Goal: Task Accomplishment & Management: Manage account settings

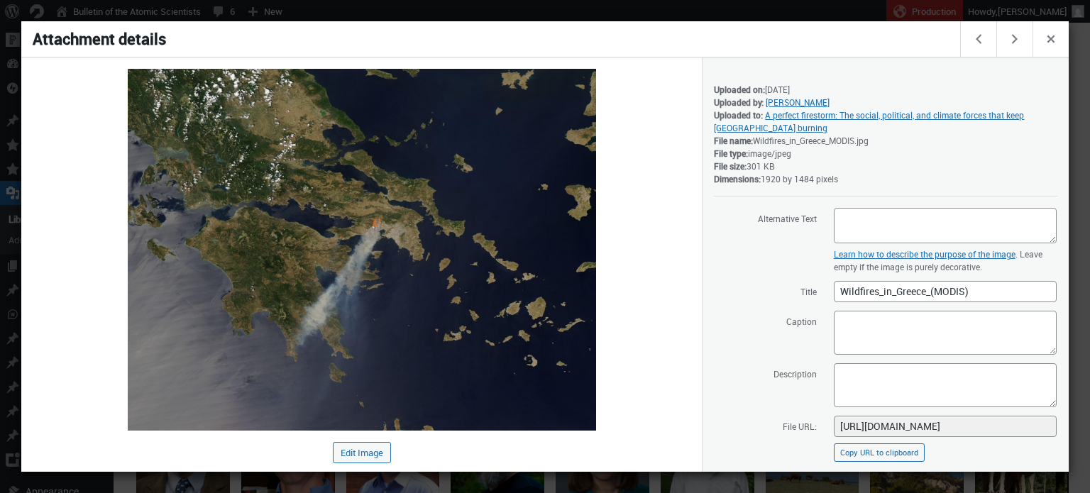
click at [113, 13] on div at bounding box center [545, 246] width 1090 height 493
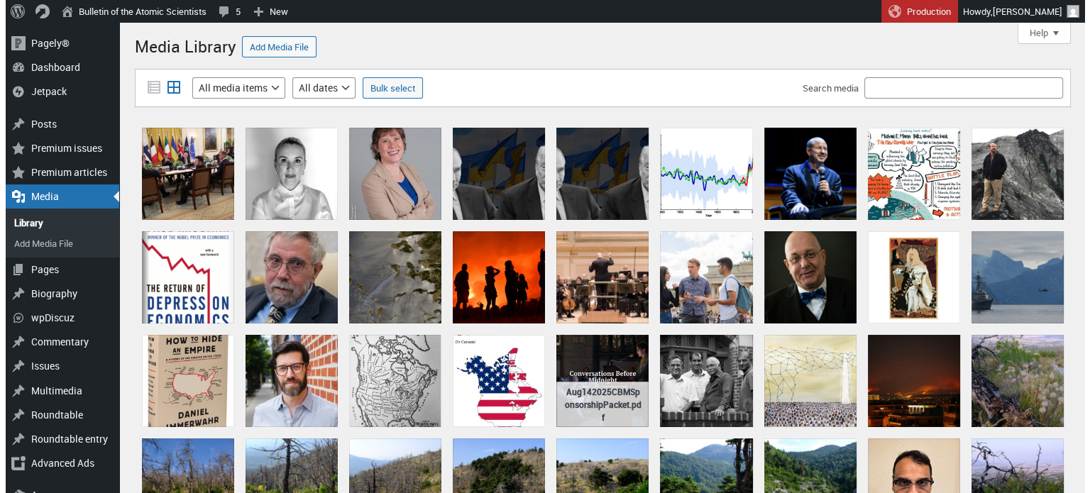
scroll to position [1, 0]
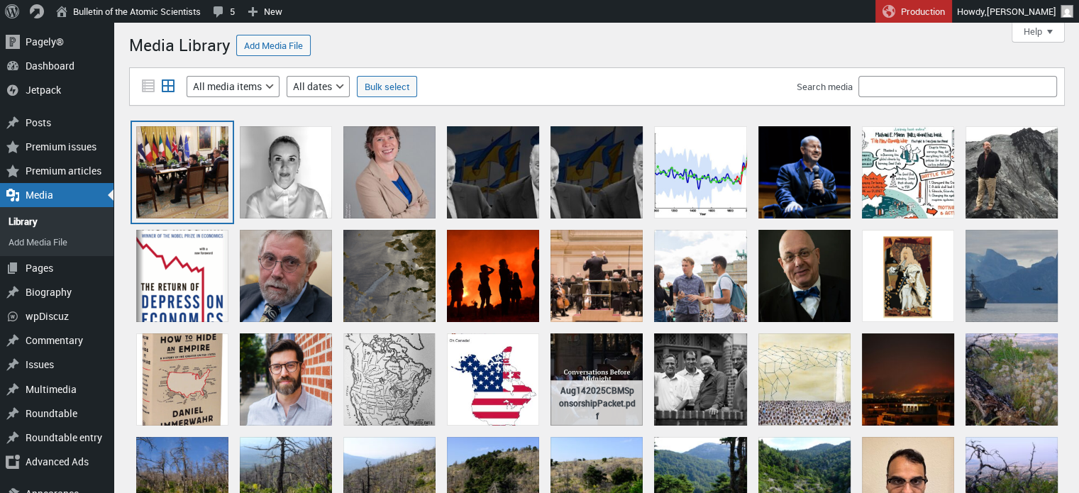
click at [207, 169] on div "European Leaders Join Ukrainian President Zelensky For White House Meeting With…" at bounding box center [182, 172] width 92 height 92
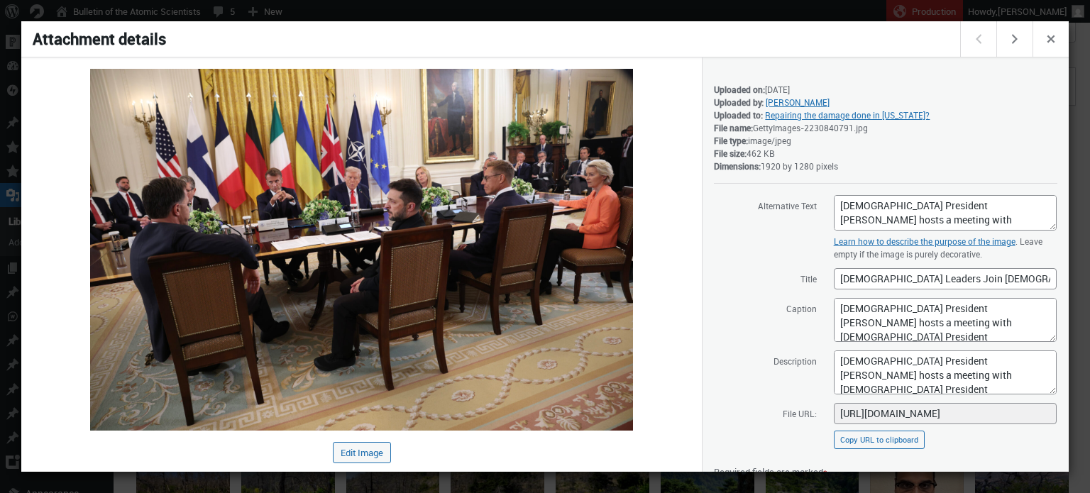
scroll to position [160, 0]
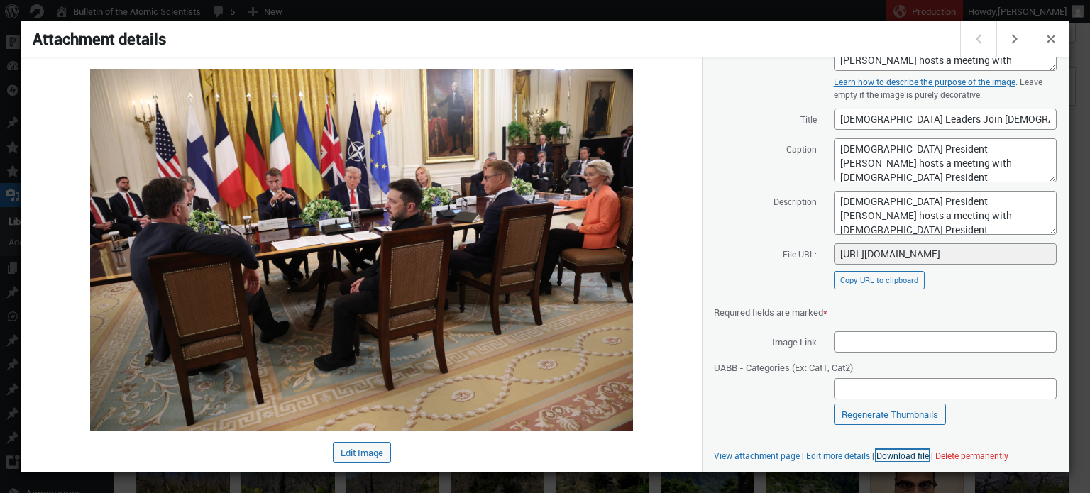
click at [891, 455] on link "Download file" at bounding box center [902, 455] width 52 height 11
click at [481, 6] on div at bounding box center [545, 246] width 1090 height 493
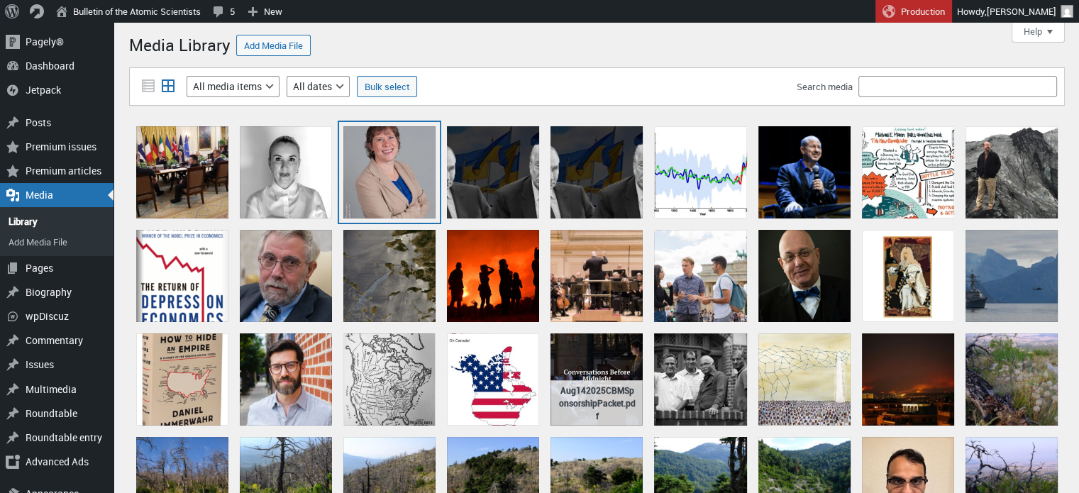
click at [379, 171] on div "Annisa Wanat" at bounding box center [389, 172] width 92 height 92
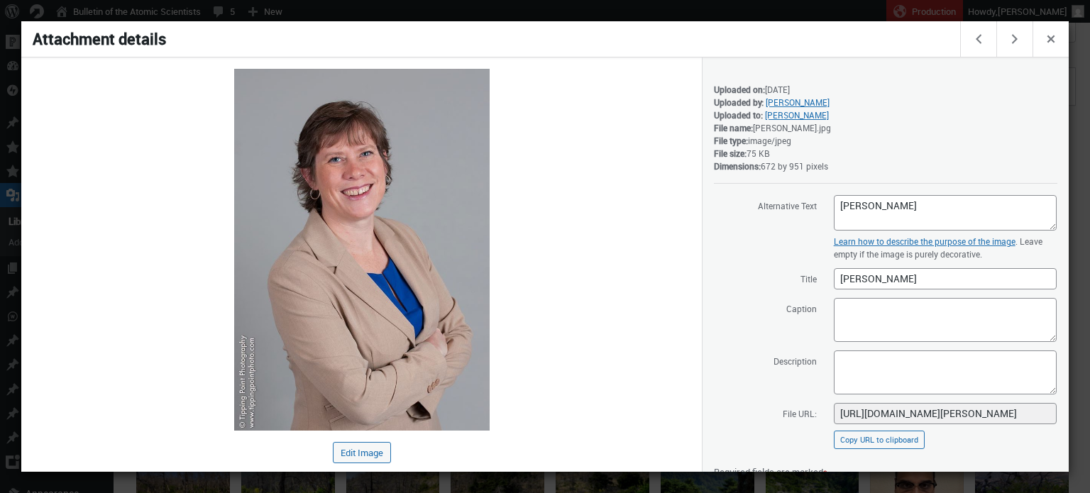
click at [542, 8] on div at bounding box center [545, 246] width 1090 height 493
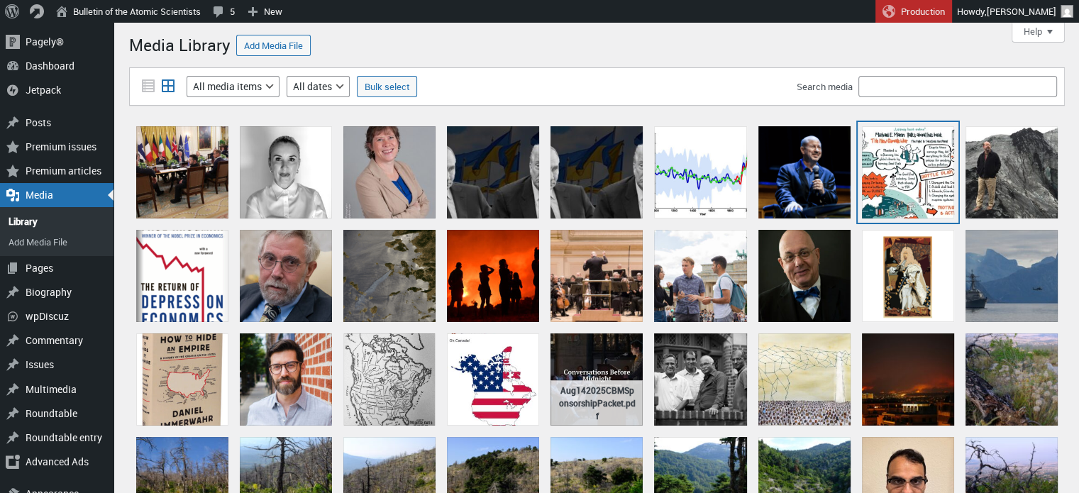
click at [874, 168] on div "leipzigbookfair" at bounding box center [908, 172] width 92 height 92
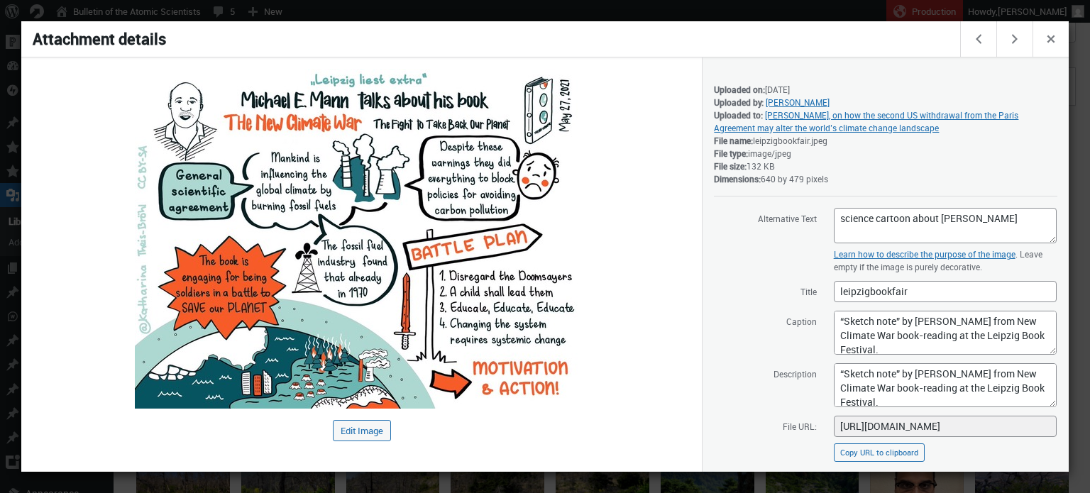
click at [559, 7] on div at bounding box center [545, 246] width 1090 height 493
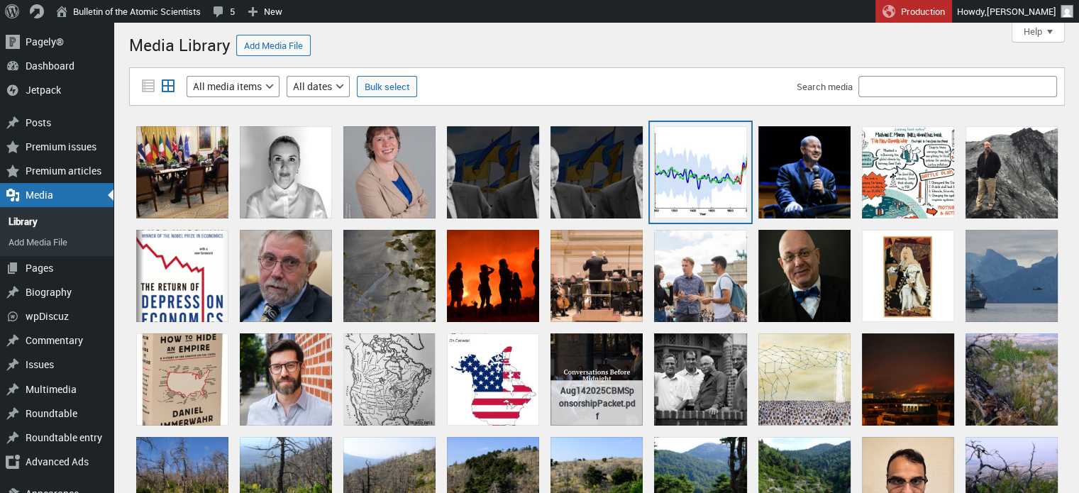
click at [694, 198] on div "Hockey stick" at bounding box center [700, 172] width 92 height 92
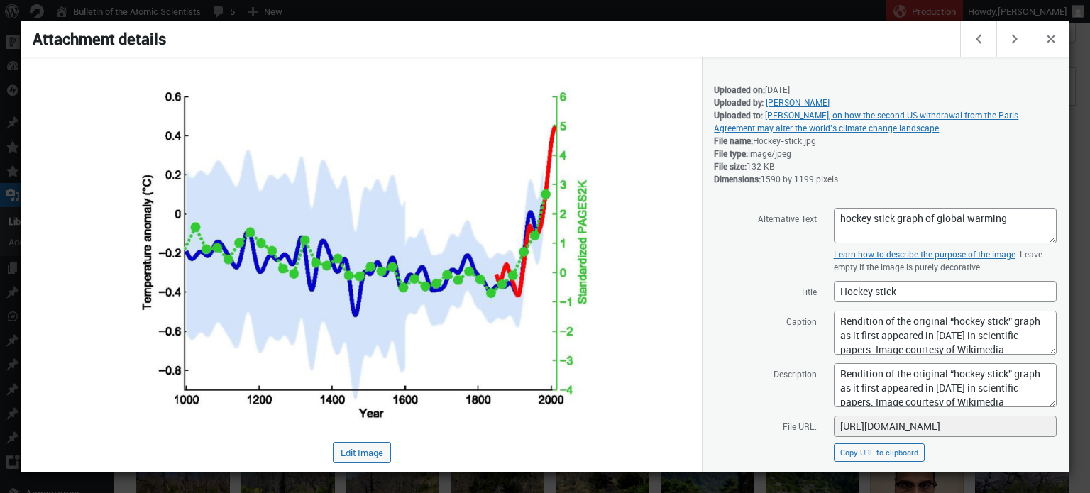
click at [504, 6] on div at bounding box center [545, 246] width 1090 height 493
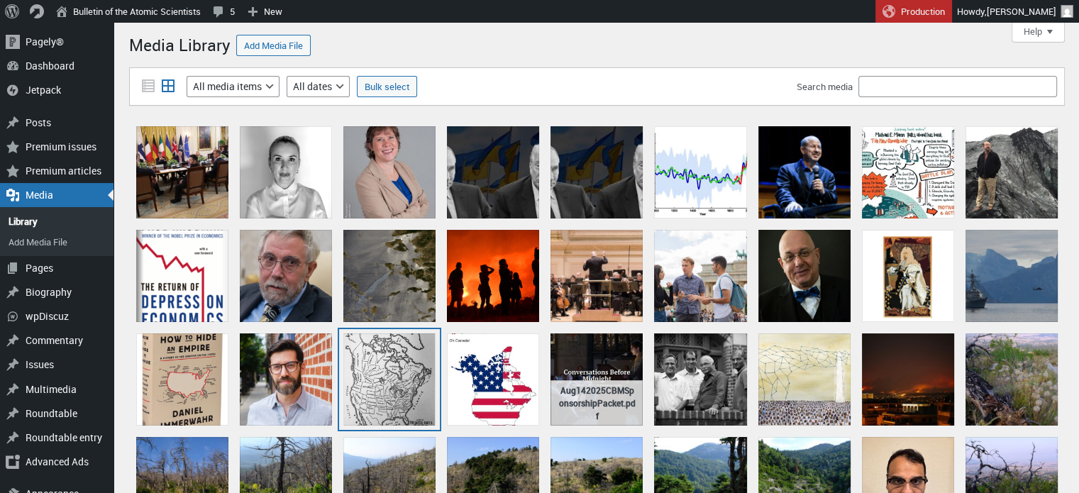
click at [394, 377] on div "Canada map 1889" at bounding box center [389, 379] width 92 height 92
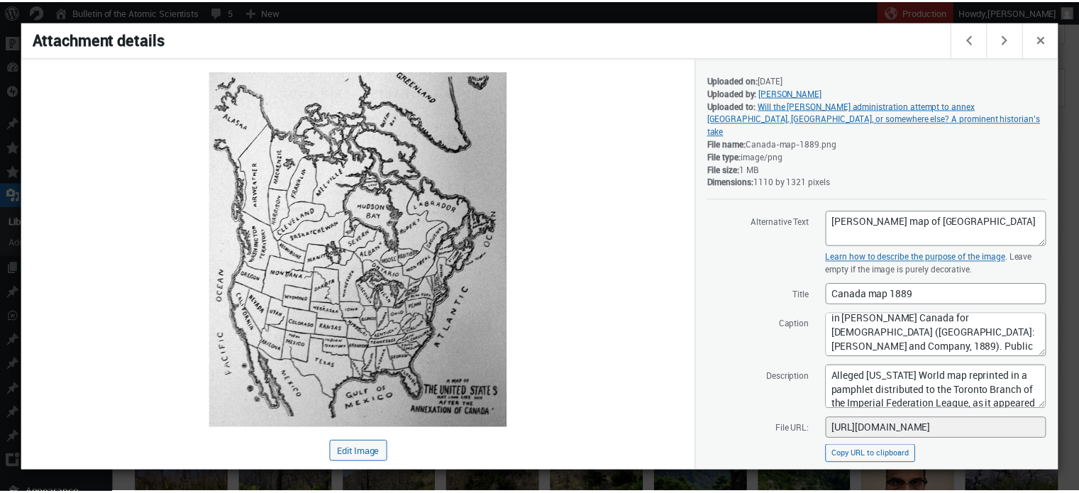
scroll to position [11, 0]
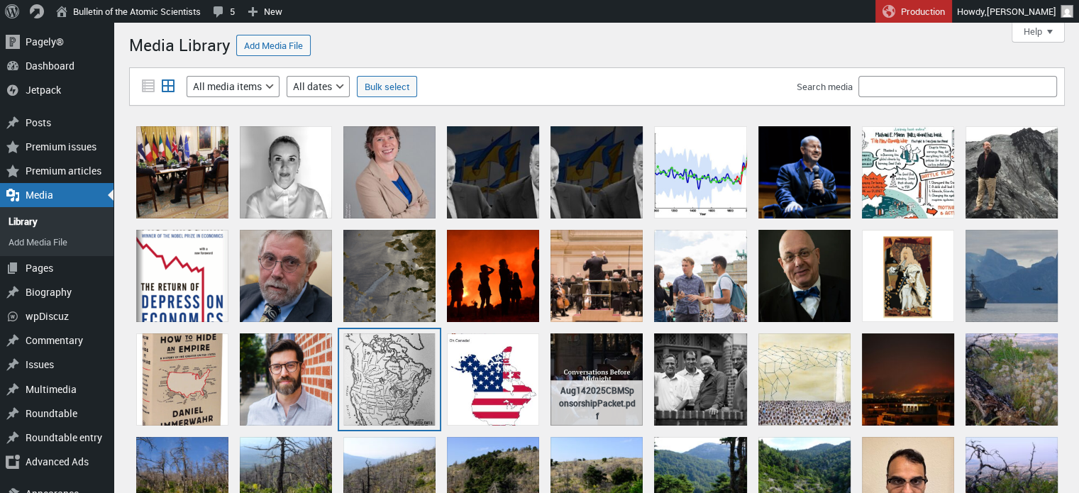
click at [394, 354] on div "Canada map 1889" at bounding box center [389, 379] width 92 height 92
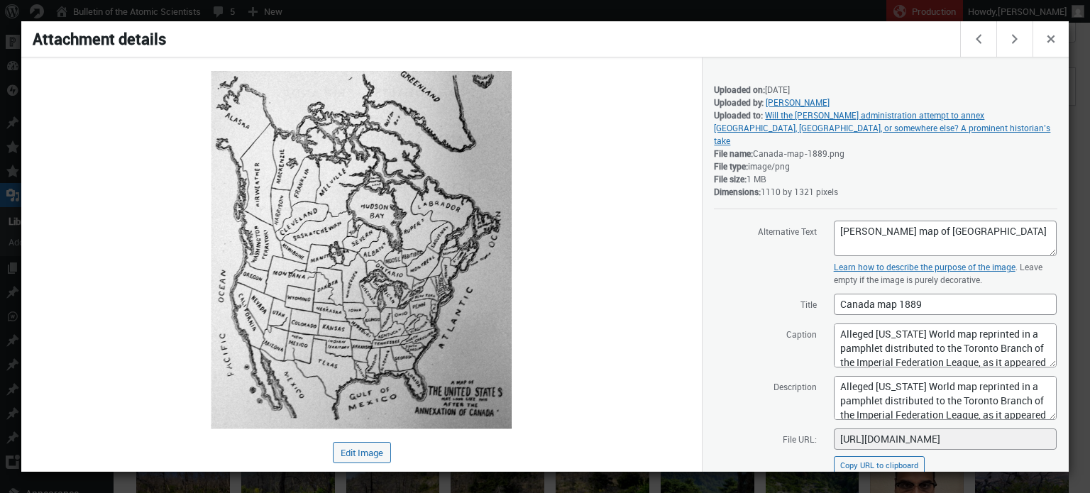
click at [571, 15] on div at bounding box center [545, 246] width 1090 height 493
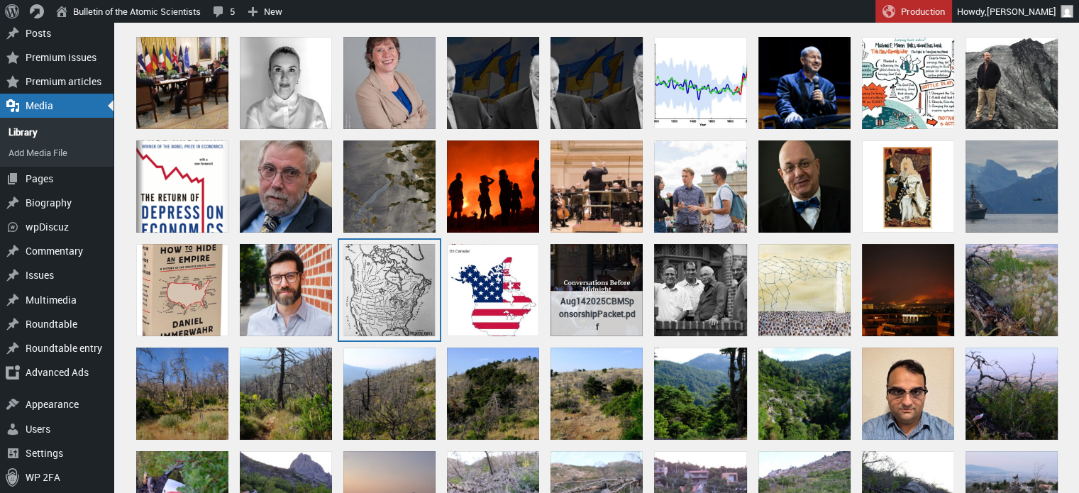
scroll to position [92, 0]
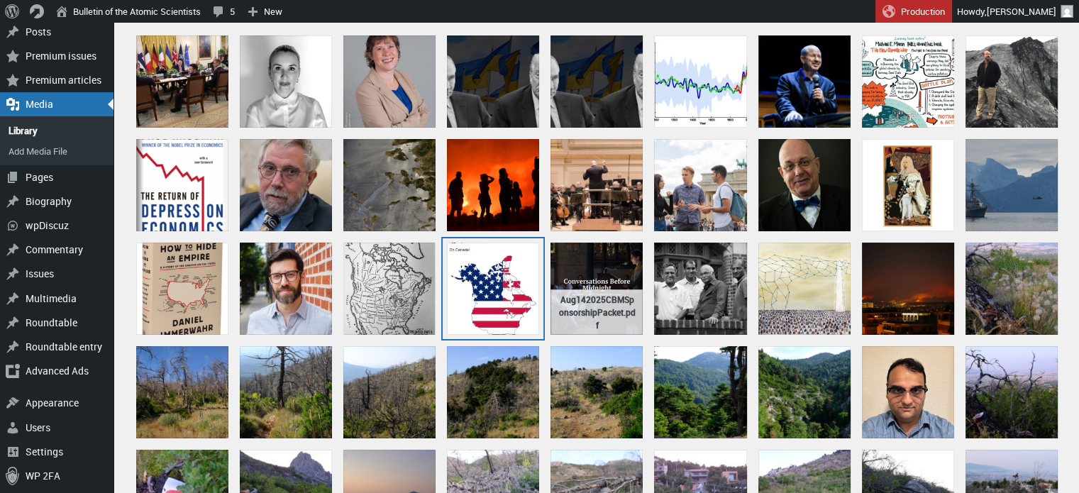
click at [504, 275] on div "Fig 1 Trump Truth Social map" at bounding box center [493, 289] width 92 height 92
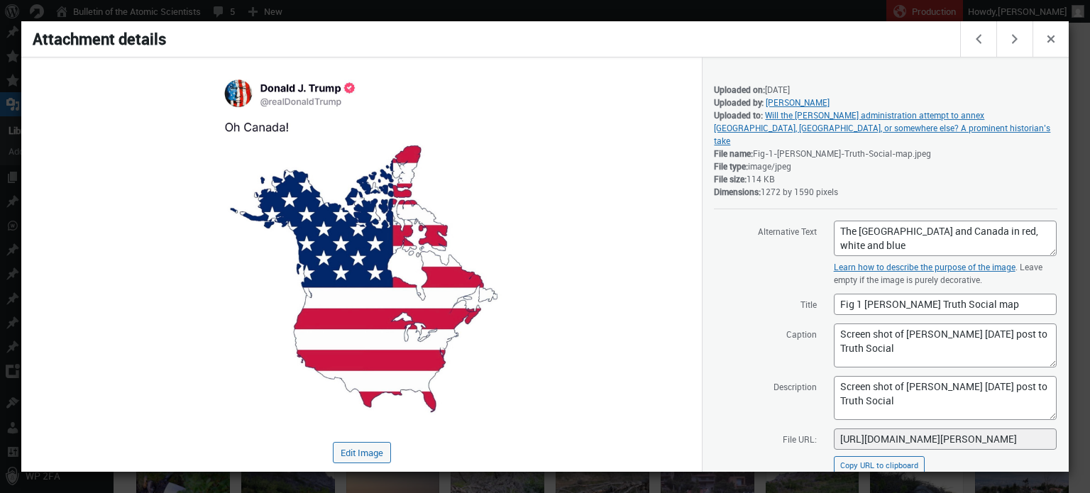
click at [551, 19] on div at bounding box center [545, 246] width 1090 height 493
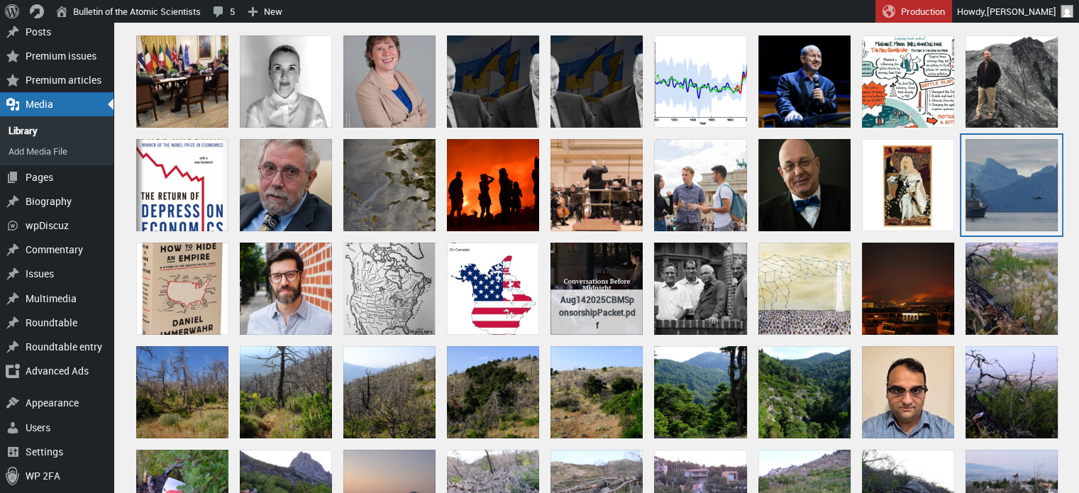
click at [999, 145] on div "US Coast Guard Cutter Northland, Arctic partners transit to Greenland" at bounding box center [1011, 185] width 92 height 92
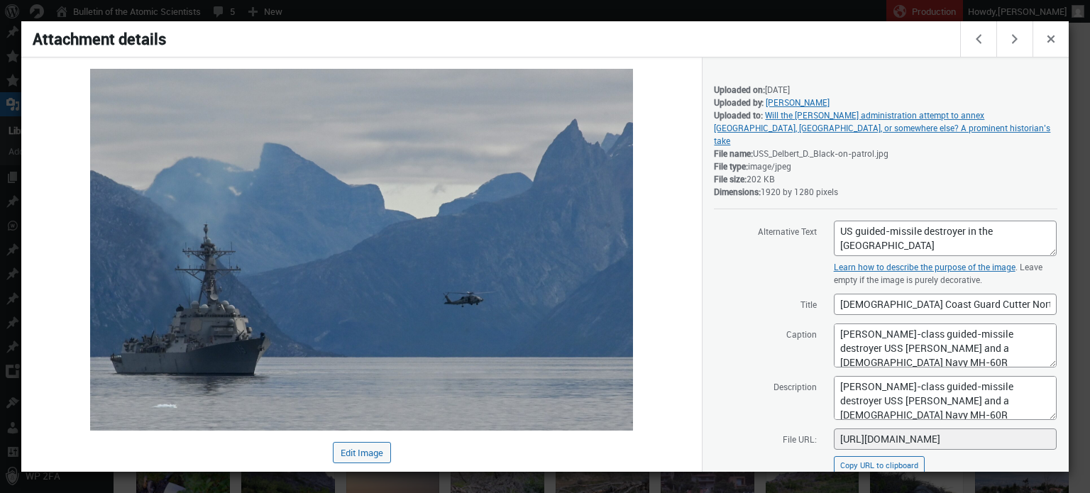
click at [539, 16] on div at bounding box center [545, 246] width 1090 height 493
